Goal: Communication & Community: Answer question/provide support

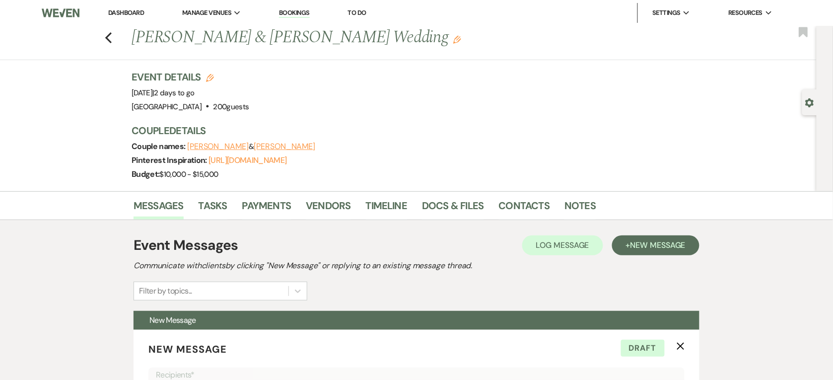
click at [112, 11] on link "Dashboard" at bounding box center [126, 12] width 36 height 8
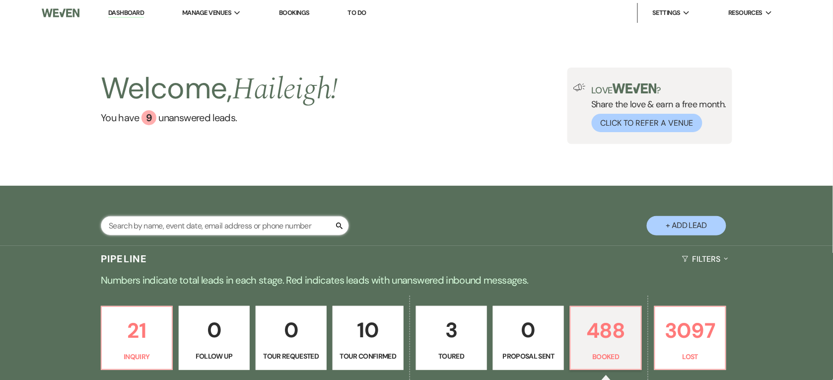
click at [173, 231] on input "text" at bounding box center [225, 225] width 248 height 19
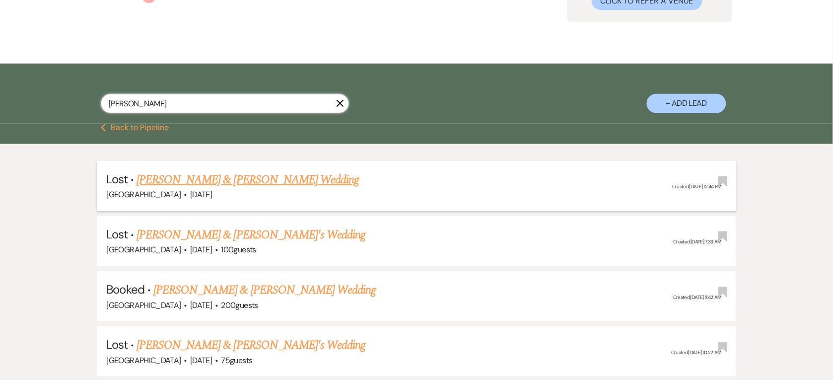
scroll to position [248, 0]
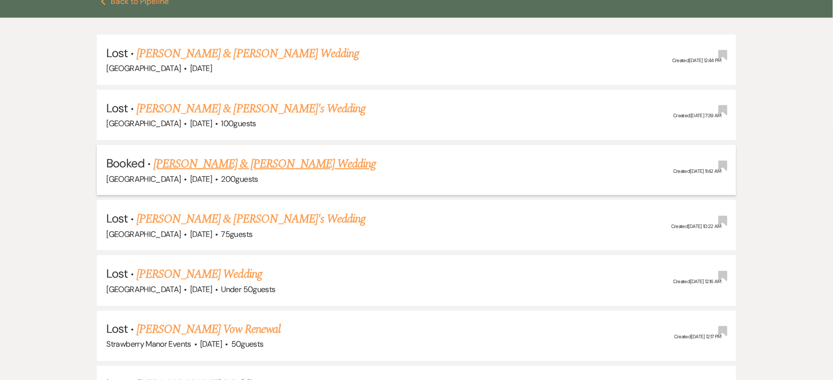
type input "[PERSON_NAME]"
click at [254, 164] on link "[PERSON_NAME] & [PERSON_NAME] Wedding" at bounding box center [264, 164] width 222 height 18
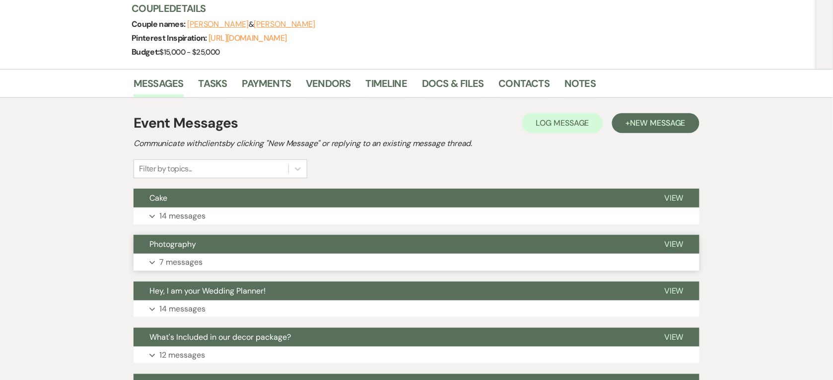
scroll to position [248, 0]
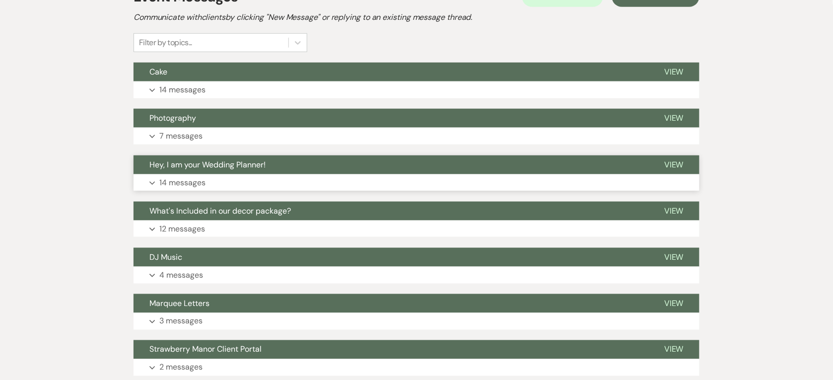
click at [227, 170] on button "Hey, I am your Wedding Planner!" at bounding box center [390, 164] width 515 height 19
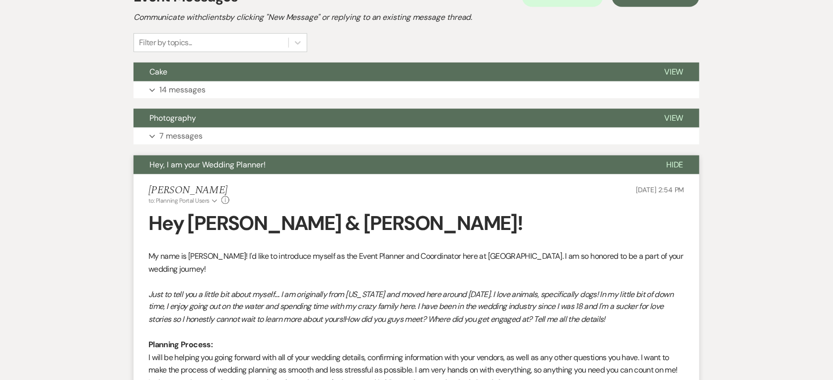
click at [227, 170] on button "Hey, I am your Wedding Planner!" at bounding box center [391, 164] width 517 height 19
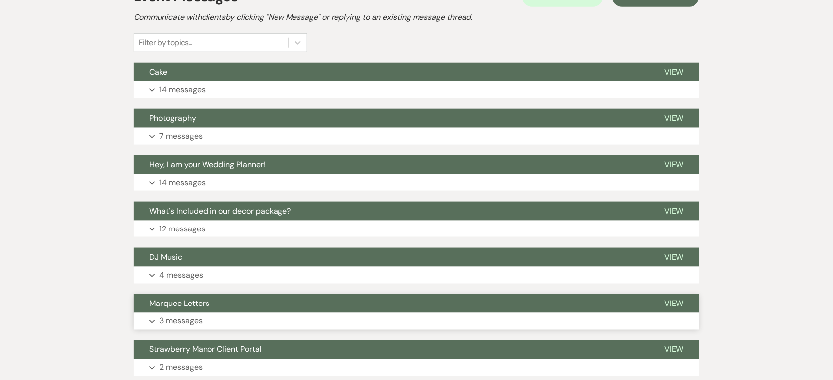
click at [209, 321] on button "Expand 3 messages" at bounding box center [416, 321] width 566 height 17
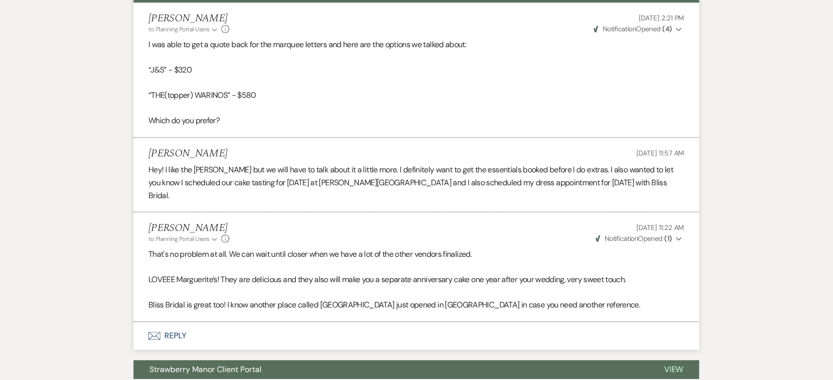
scroll to position [0, 0]
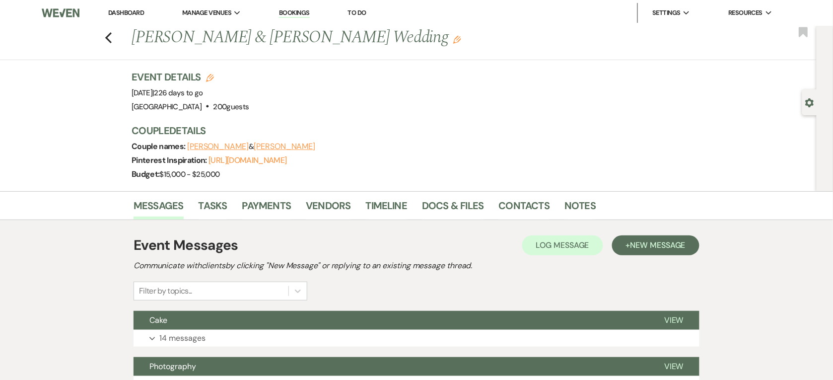
click at [116, 12] on link "Dashboard" at bounding box center [126, 12] width 36 height 8
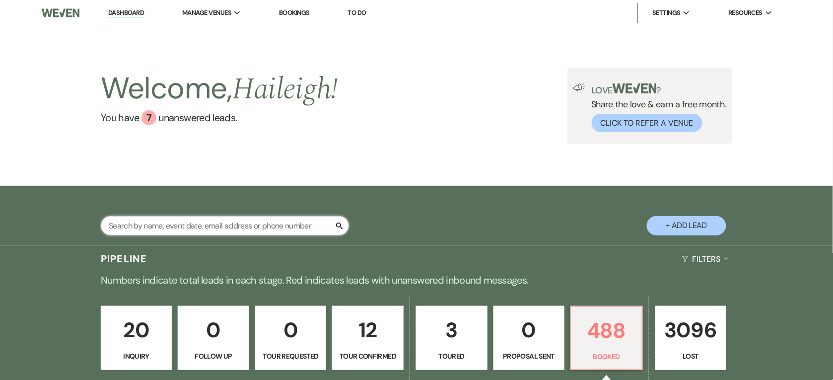
click at [184, 221] on input "text" at bounding box center [225, 225] width 248 height 19
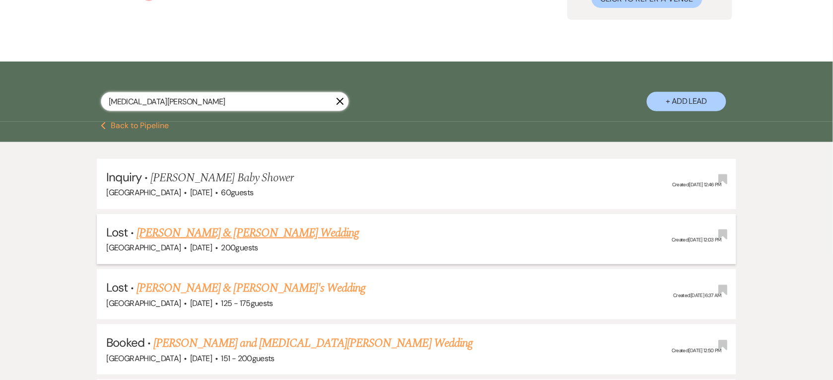
scroll to position [248, 0]
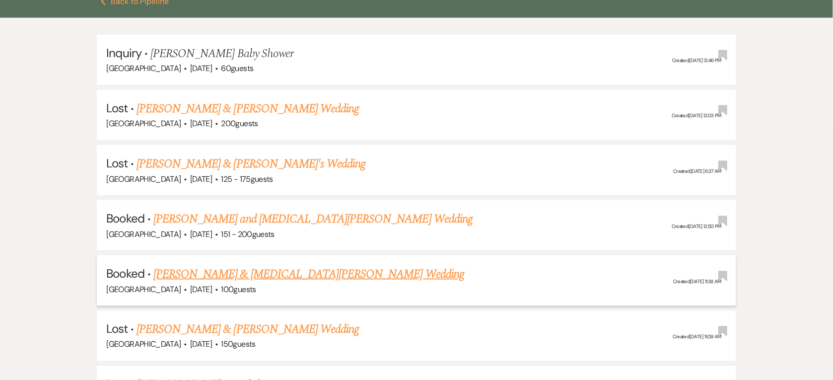
type input "[MEDICAL_DATA][PERSON_NAME]"
click at [244, 273] on link "[PERSON_NAME] & [MEDICAL_DATA][PERSON_NAME] Wedding" at bounding box center [308, 274] width 311 height 18
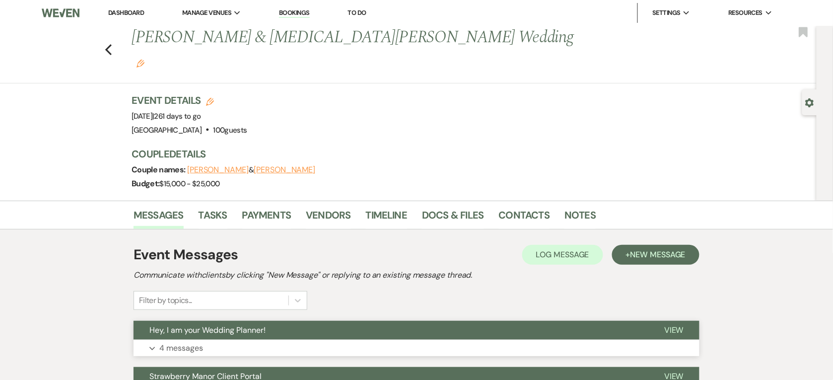
click at [237, 325] on span "Hey, I am your Wedding Planner!" at bounding box center [207, 330] width 116 height 10
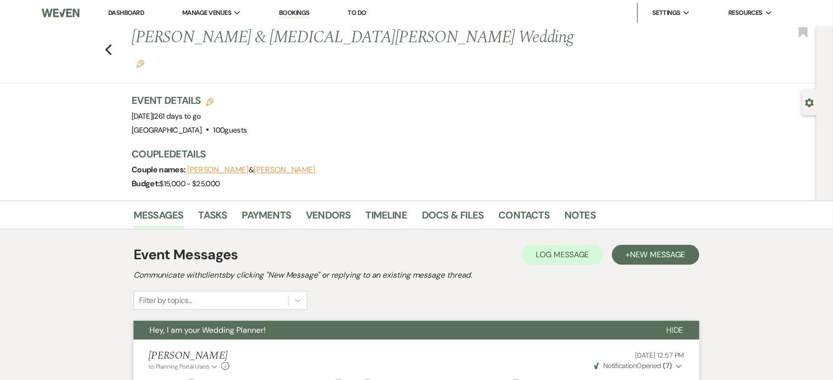
click at [125, 10] on link "Dashboard" at bounding box center [126, 12] width 36 height 8
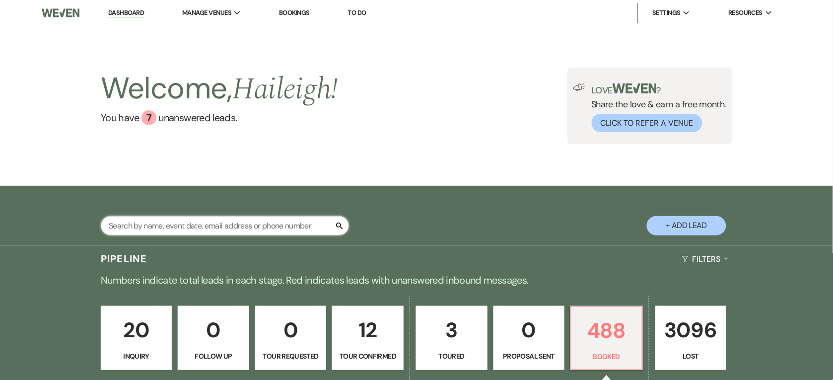
click at [231, 231] on input "text" at bounding box center [225, 225] width 248 height 19
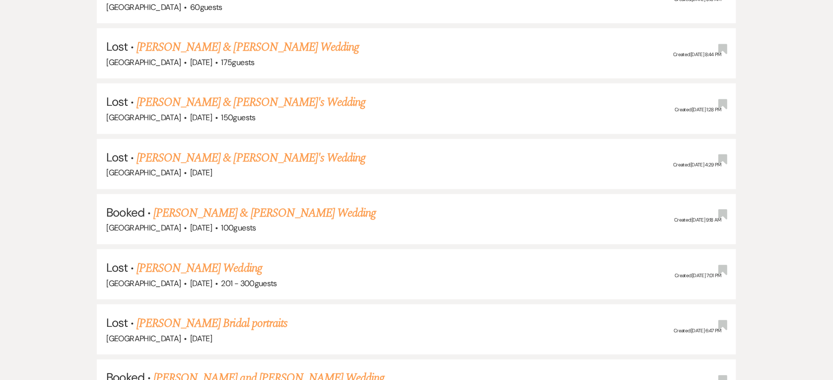
scroll to position [1365, 0]
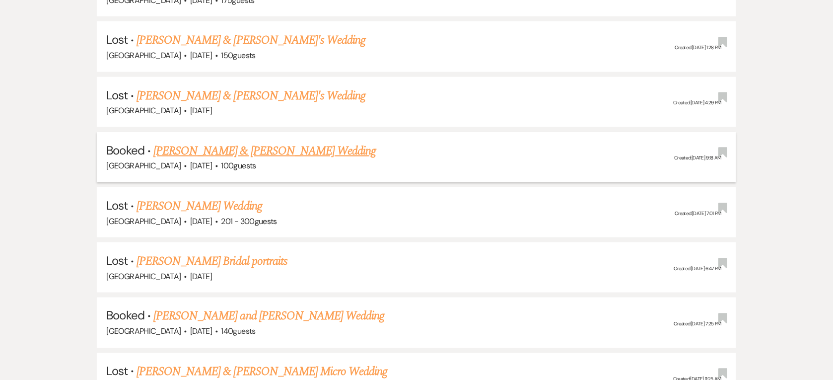
type input "[PERSON_NAME]"
click at [298, 142] on link "[PERSON_NAME] & [PERSON_NAME] Wedding" at bounding box center [264, 151] width 222 height 18
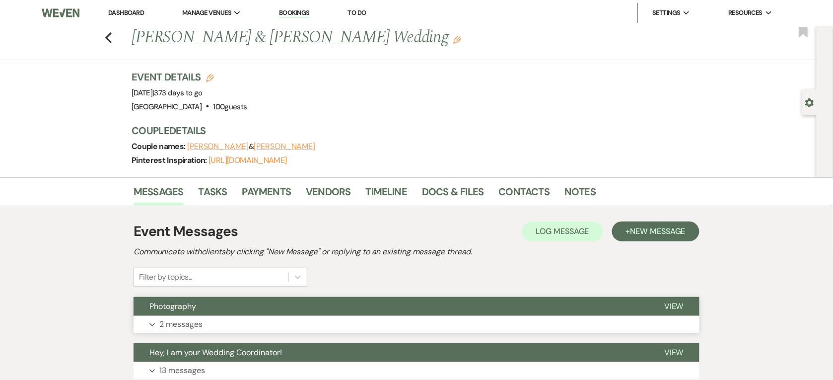
click at [215, 309] on button "Photography" at bounding box center [390, 306] width 515 height 19
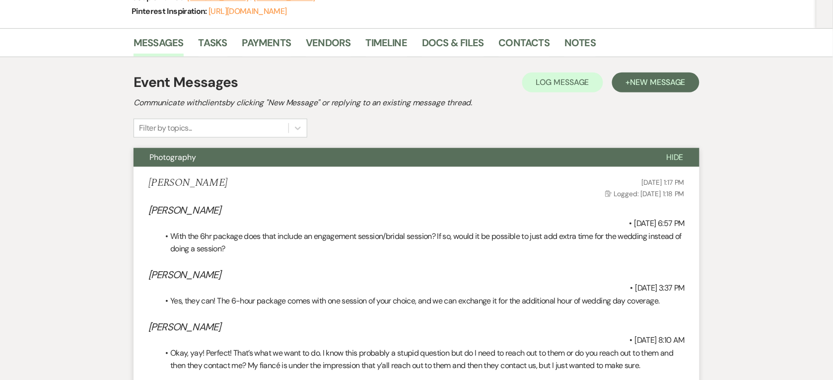
scroll to position [124, 0]
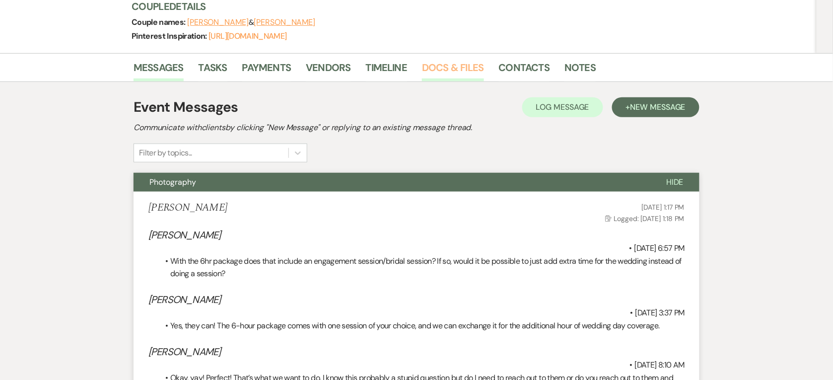
click at [468, 67] on link "Docs & Files" at bounding box center [453, 71] width 62 height 22
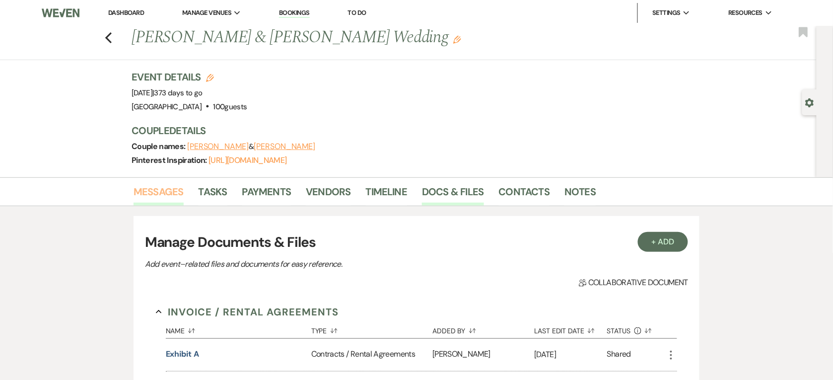
click at [157, 192] on link "Messages" at bounding box center [158, 195] width 50 height 22
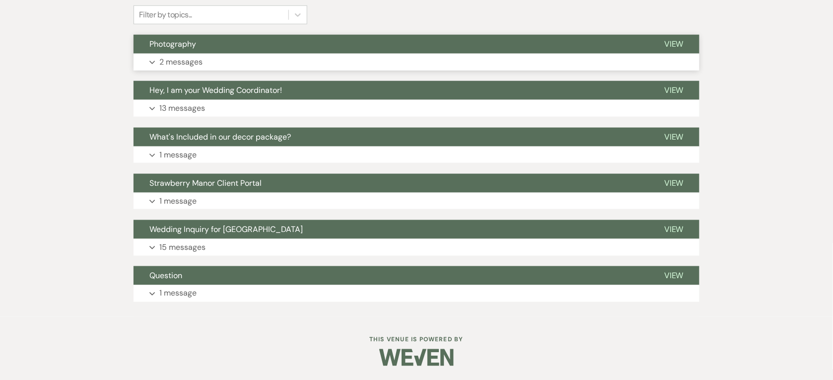
click at [212, 58] on button "Expand 2 messages" at bounding box center [416, 62] width 566 height 17
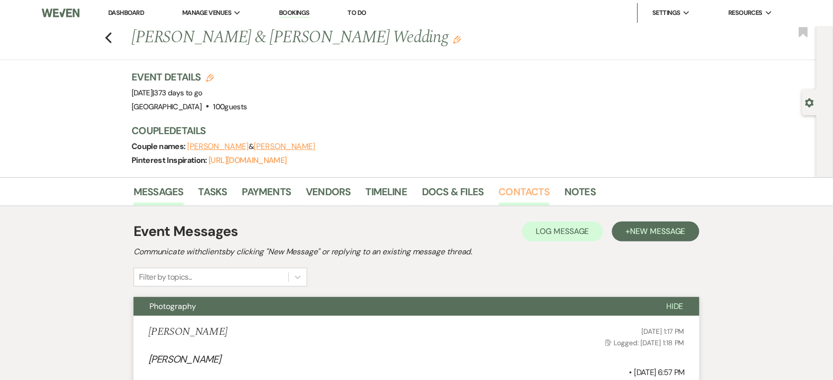
click at [533, 199] on link "Contacts" at bounding box center [524, 195] width 51 height 22
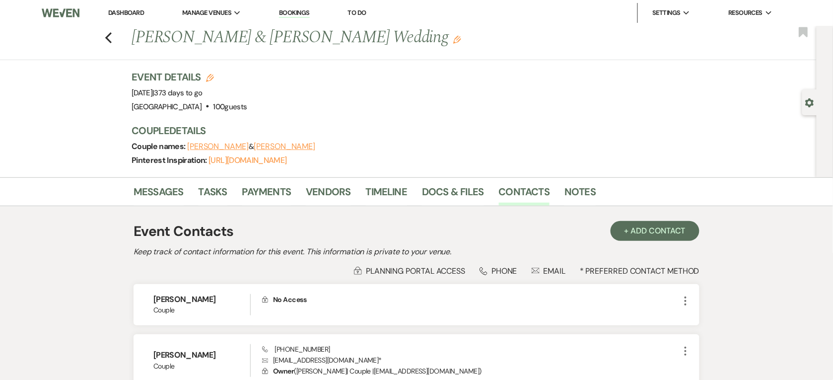
click at [122, 15] on link "Dashboard" at bounding box center [126, 12] width 36 height 8
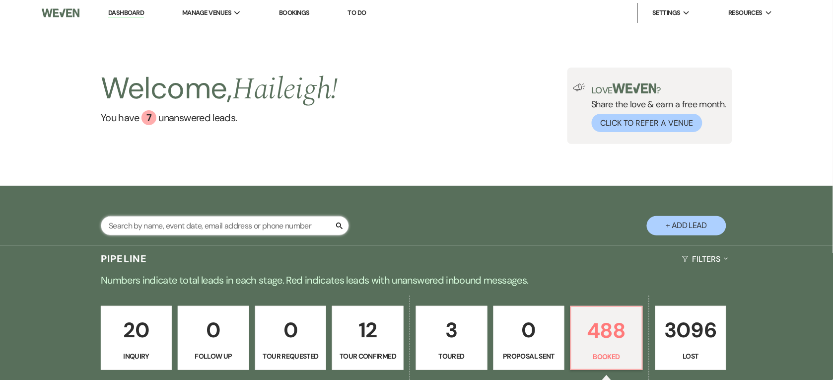
click at [181, 224] on input "text" at bounding box center [225, 225] width 248 height 19
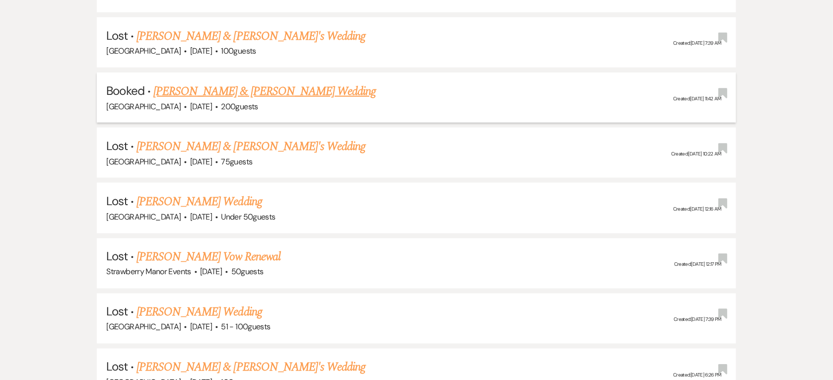
scroll to position [310, 0]
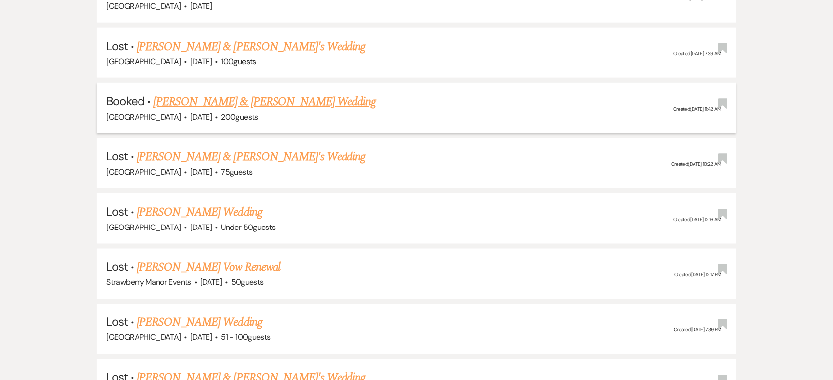
type input "[PERSON_NAME]"
click at [291, 100] on link "[PERSON_NAME] & [PERSON_NAME] Wedding" at bounding box center [264, 102] width 222 height 18
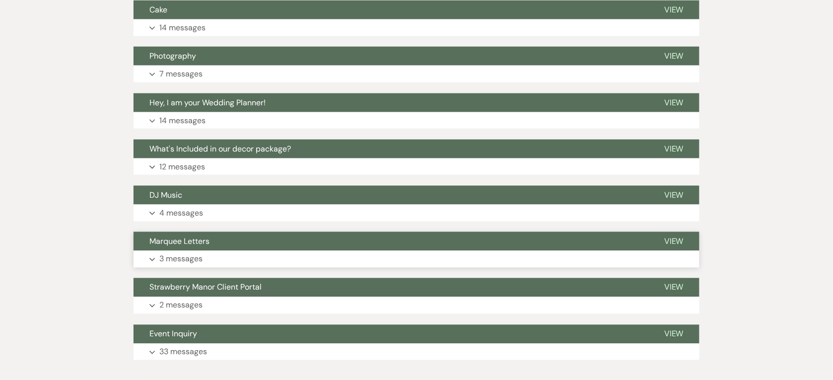
click at [202, 244] on span "Marquee Letters" at bounding box center [179, 241] width 60 height 10
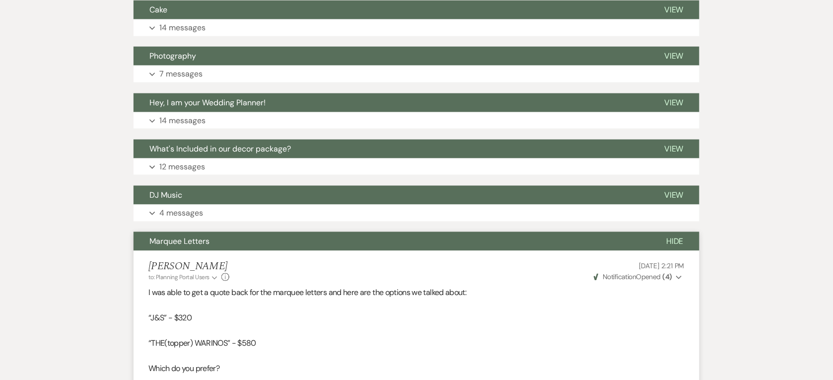
scroll to position [558, 0]
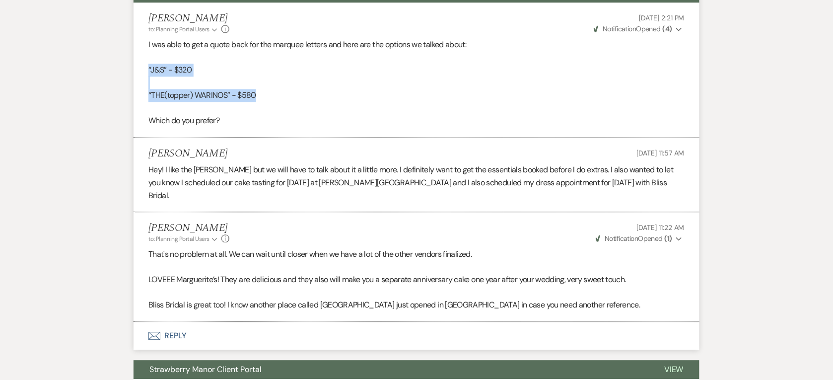
drag, startPoint x: 265, startPoint y: 97, endPoint x: 138, endPoint y: 66, distance: 130.4
click at [138, 66] on li "[PERSON_NAME] to: Planning Portal Users Expand Info [DATE] 2:21 PM Weven Check …" at bounding box center [416, 69] width 566 height 135
copy div "“J&S” - $320 “THE(topper) WARINOS” - $580"
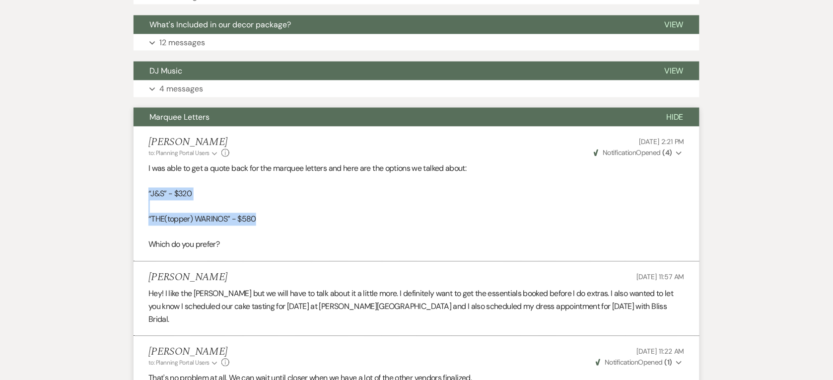
click at [254, 118] on button "Marquee Letters" at bounding box center [391, 117] width 517 height 19
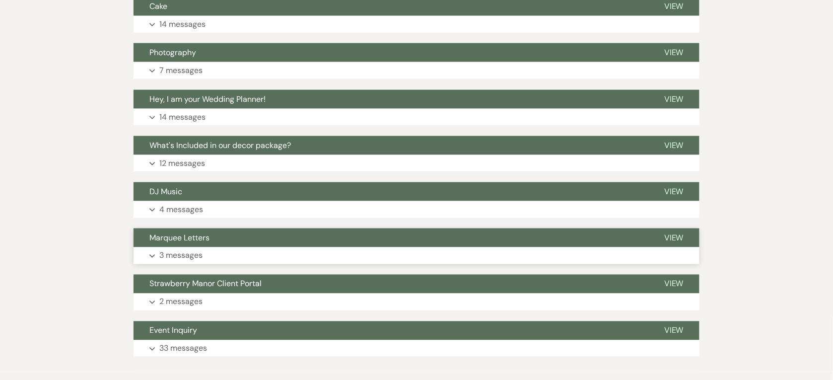
scroll to position [245, 0]
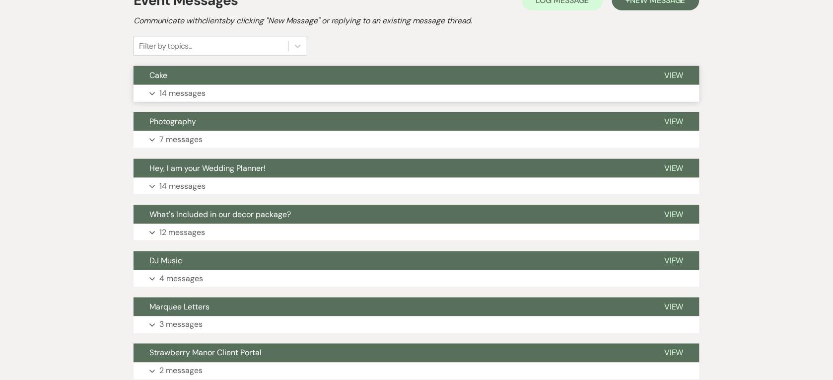
click at [255, 90] on button "Expand 14 messages" at bounding box center [416, 93] width 566 height 17
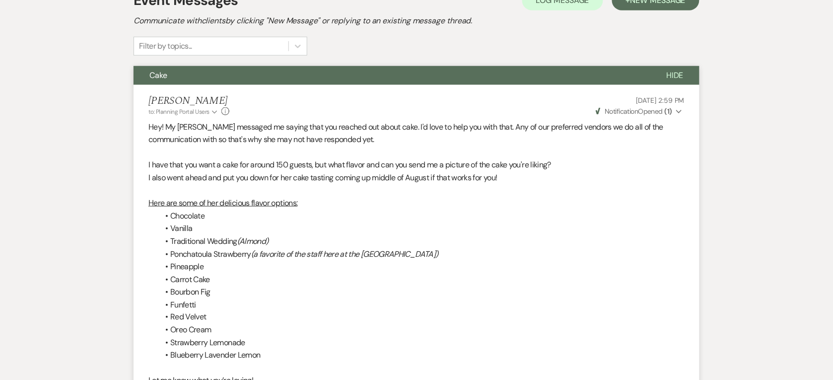
click at [257, 79] on button "Cake" at bounding box center [391, 75] width 517 height 19
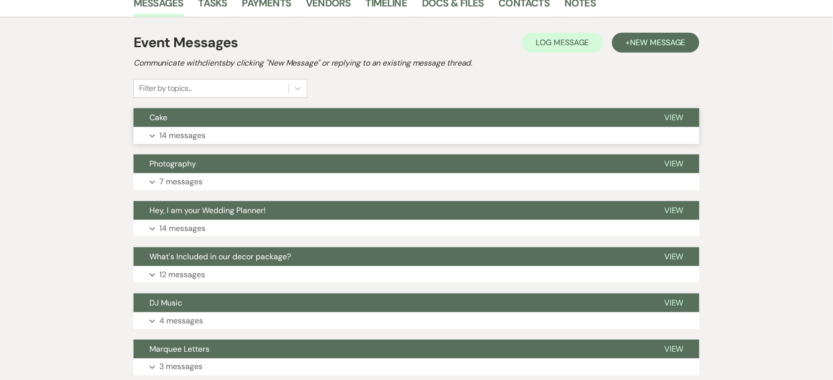
scroll to position [183, 0]
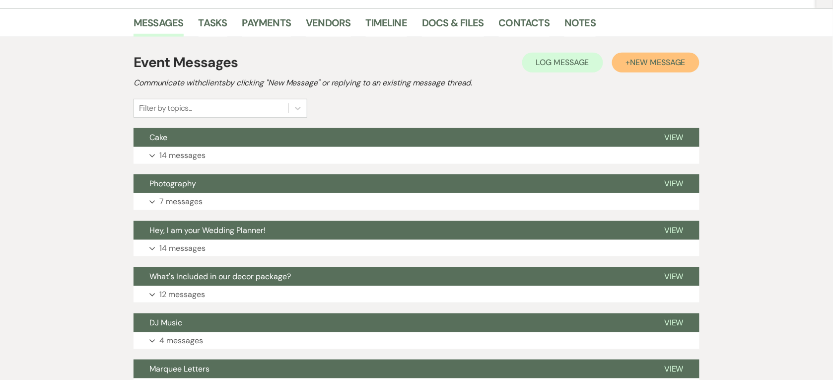
click at [655, 64] on span "New Message" at bounding box center [657, 62] width 55 height 10
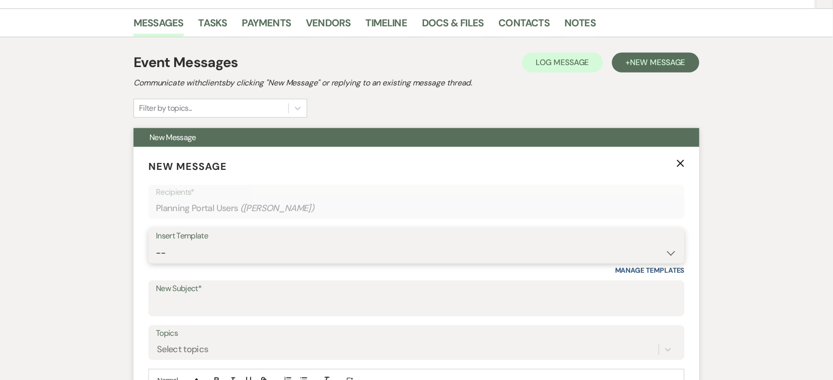
click at [269, 251] on select "-- Weven Planning Portal Introduction (Booked Events) Private Party Inquiry Res…" at bounding box center [416, 252] width 521 height 19
select select "5767"
click at [156, 243] on select "-- Weven Planning Portal Introduction (Booked Events) Private Party Inquiry Res…" at bounding box center [416, 252] width 521 height 19
type input "Payment Reminder for Your Event at [GEOGRAPHIC_DATA]"
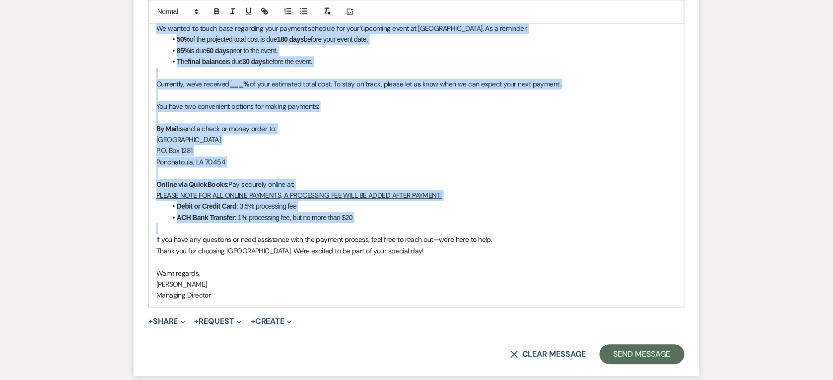
scroll to position [617, 0]
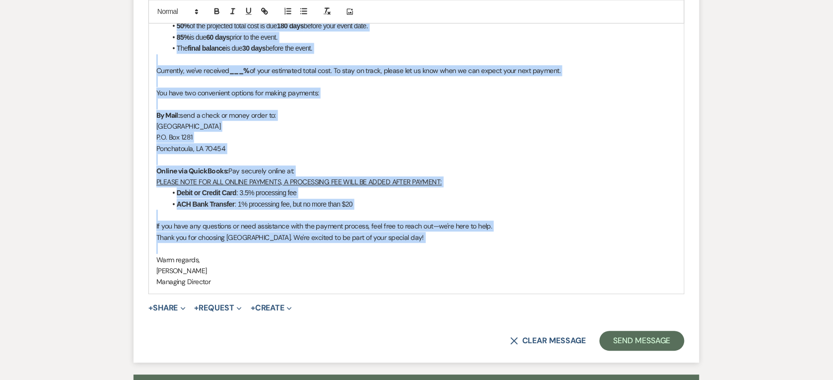
drag, startPoint x: 155, startPoint y: 94, endPoint x: 443, endPoint y: 243, distance: 324.1
click at [443, 243] on div "Dear [Client Name], We hope you are doing well and that your event planning is …" at bounding box center [416, 126] width 535 height 334
copy div "Lore [Ipsumd Sita], Co adip eli sed doeiu temp inc utla etdo magna aliquaen ad …"
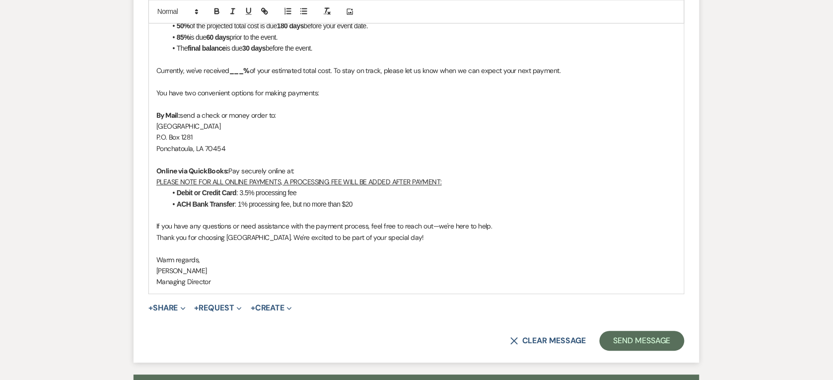
click at [211, 255] on p "Warm regards," at bounding box center [416, 259] width 520 height 11
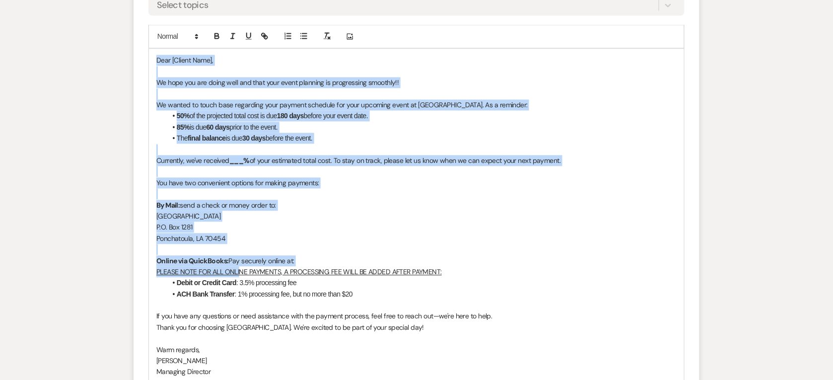
scroll to position [555, 0]
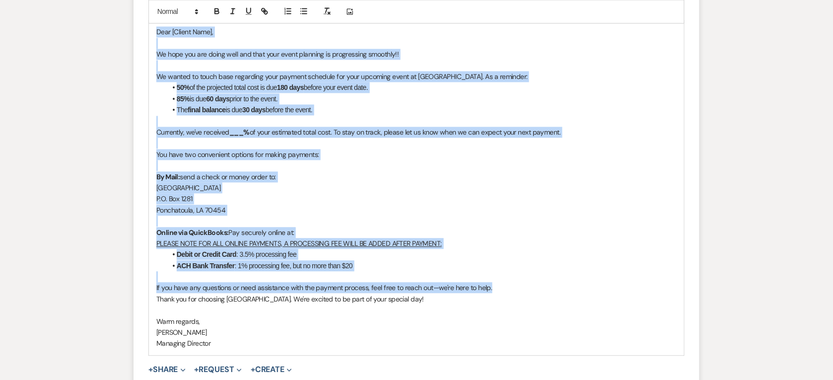
drag, startPoint x: 155, startPoint y: 154, endPoint x: 512, endPoint y: 292, distance: 382.8
click at [512, 292] on div "Dear [Client Name], We hope you are doing well and that your event planning is …" at bounding box center [416, 188] width 535 height 334
copy div "Lore [Ipsumd Sita], Co adip eli sed doeiu temp inc utla etdo magna aliquaen ad …"
